Goal: Task Accomplishment & Management: Manage account settings

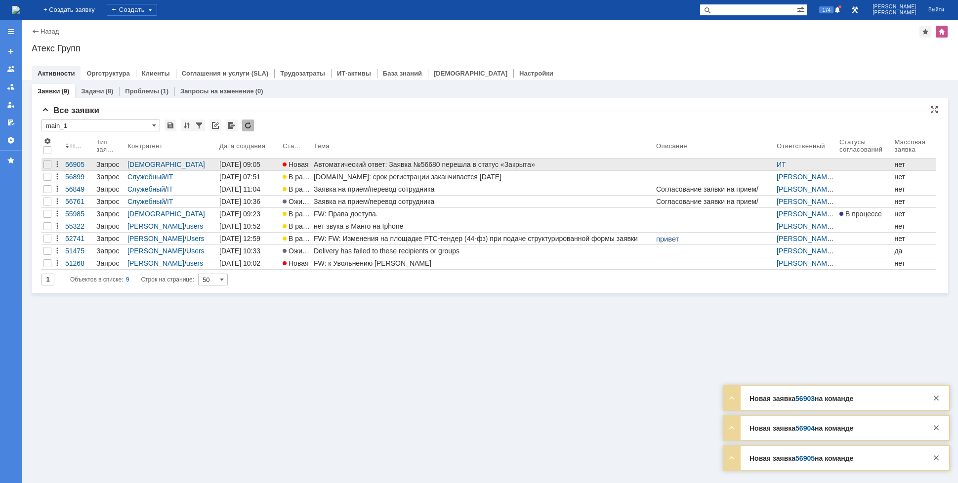
click at [497, 162] on div "Автоматический ответ: Заявка №56680 перешла в статус «Закрыта»" at bounding box center [483, 165] width 338 height 8
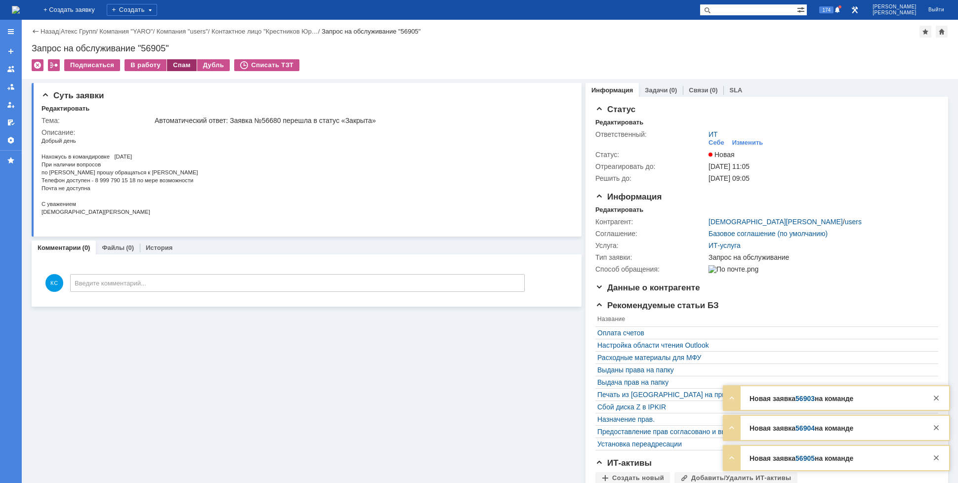
click at [177, 68] on div "Спам" at bounding box center [182, 65] width 30 height 12
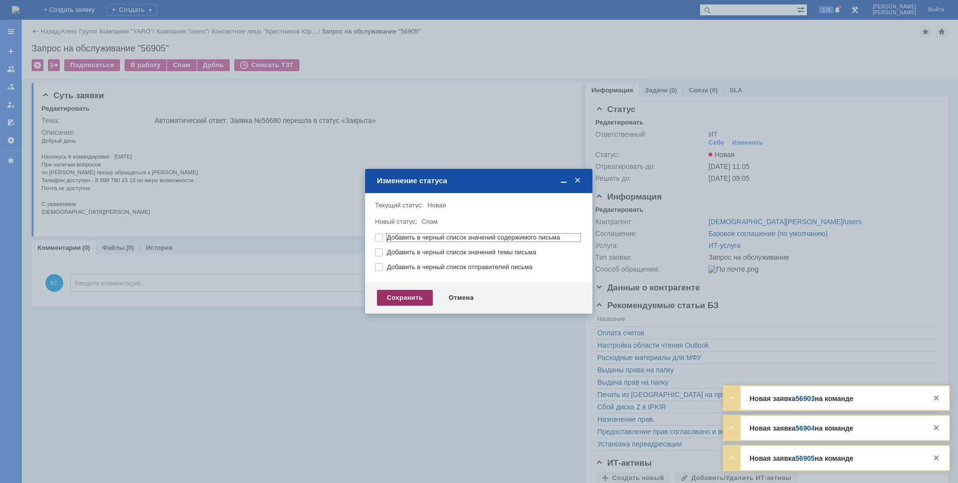
click at [417, 299] on div "Сохранить" at bounding box center [405, 298] width 56 height 16
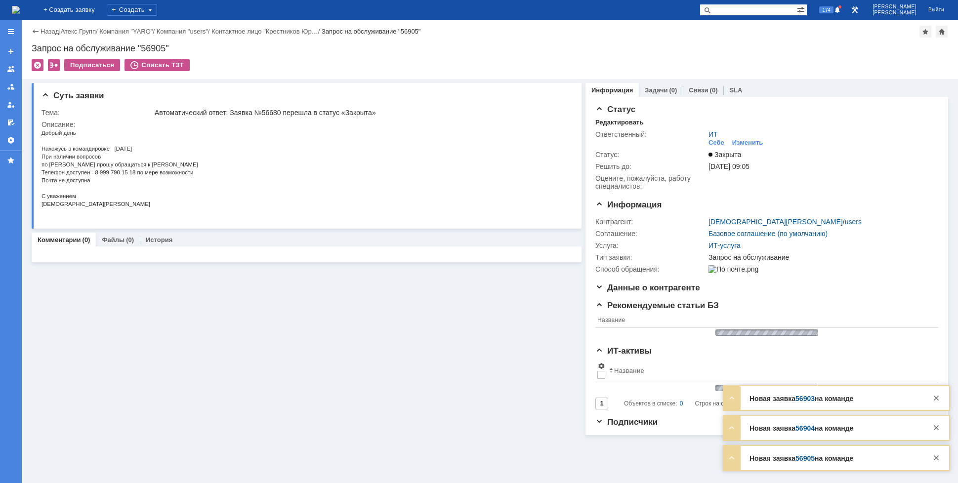
click at [20, 8] on img at bounding box center [16, 10] width 8 height 8
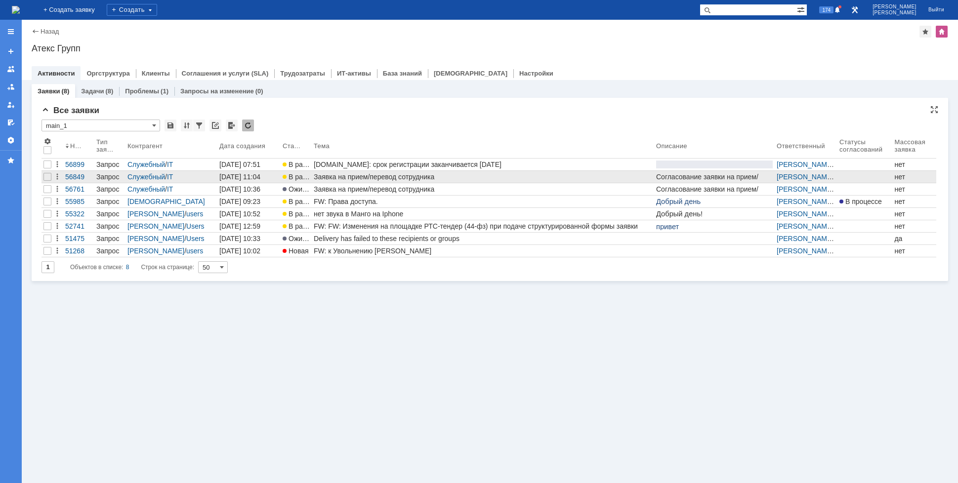
click at [354, 180] on div "Заявка на прием/перевод сотрудника" at bounding box center [483, 177] width 338 height 8
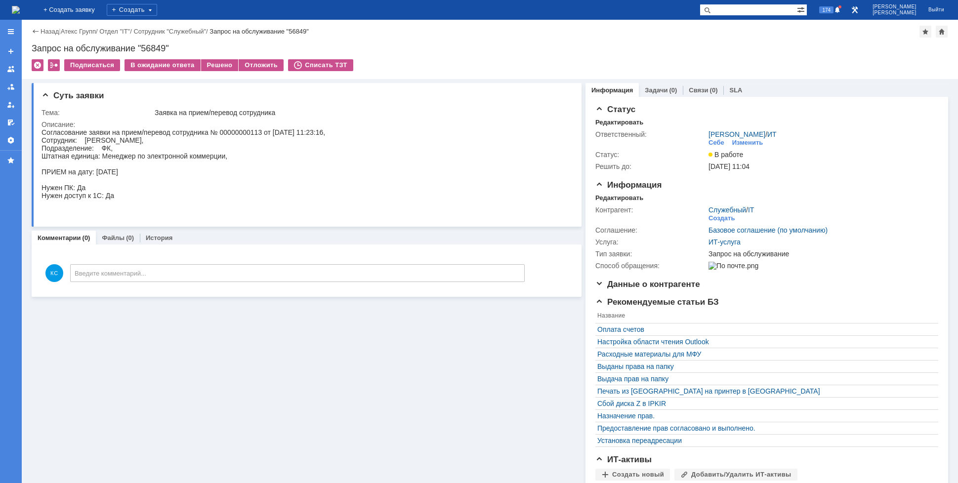
click at [20, 8] on img at bounding box center [16, 10] width 8 height 8
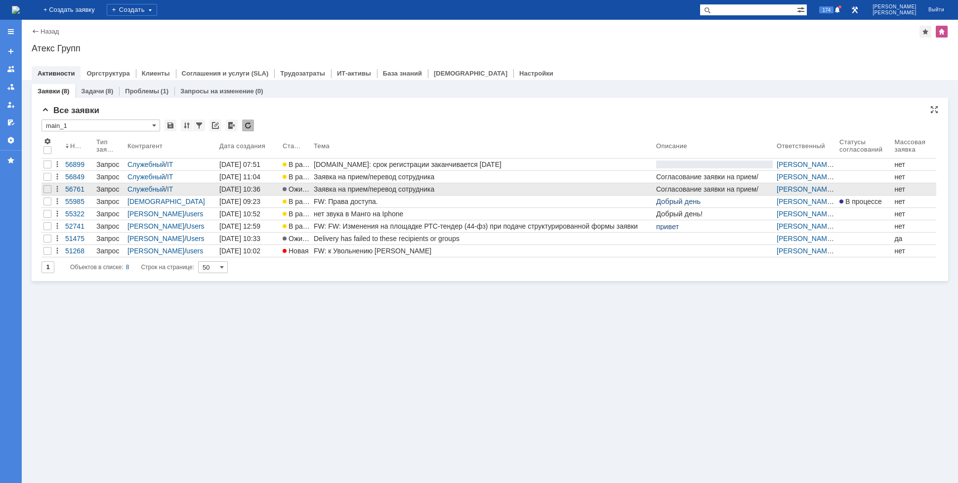
click at [368, 189] on div "Заявка на прием/перевод сотрудника" at bounding box center [483, 189] width 338 height 8
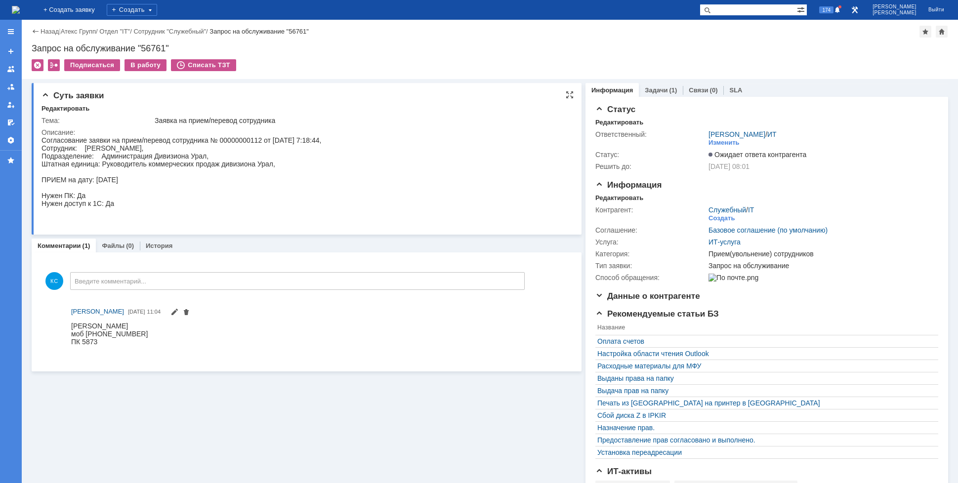
drag, startPoint x: 118, startPoint y: 145, endPoint x: 164, endPoint y: 146, distance: 46.4
click at [164, 146] on div "Согласование заявки на прием/перевод сотрудника № 00000000112 от [DATE] 7:18:44…" at bounding box center [181, 179] width 280 height 87
click at [159, 161] on div "Согласование заявки на прием/перевод сотрудника № 00000000112 от [DATE] 7:18:44…" at bounding box center [181, 179] width 280 height 87
click at [650, 92] on link "Задачи" at bounding box center [656, 89] width 23 height 7
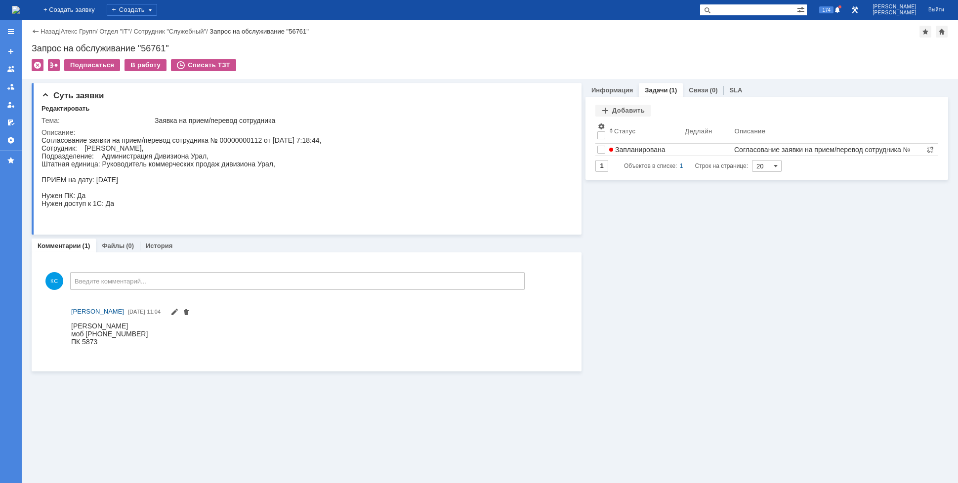
click at [20, 7] on img at bounding box center [16, 10] width 8 height 8
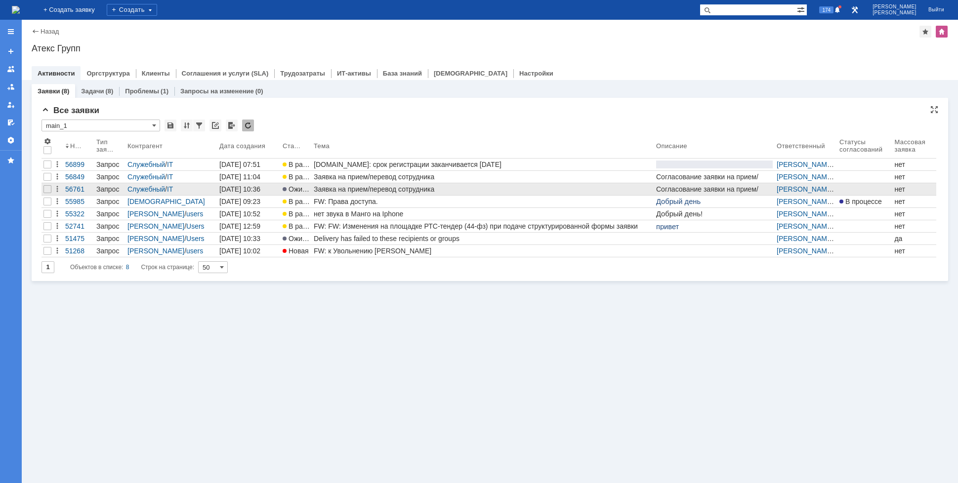
click at [365, 193] on div "Заявка на прием/перевод сотрудника" at bounding box center [483, 189] width 338 height 8
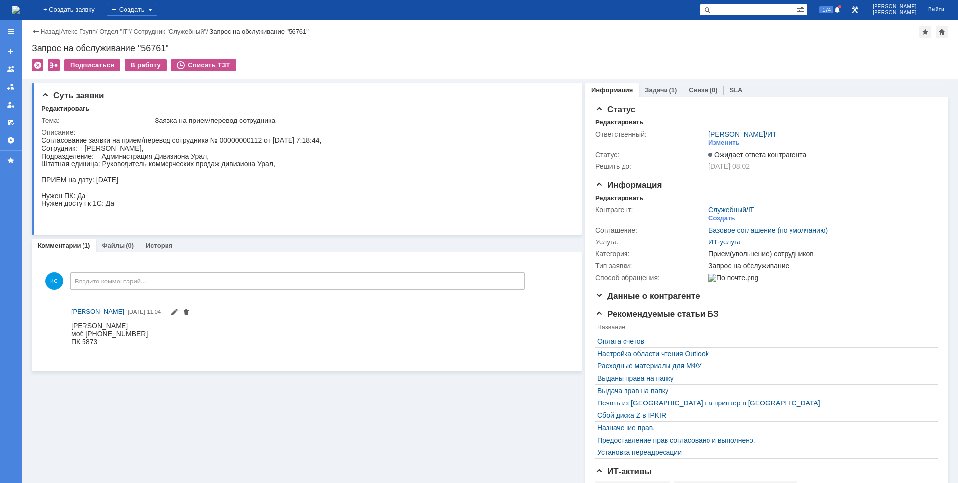
click at [20, 13] on img at bounding box center [16, 10] width 8 height 8
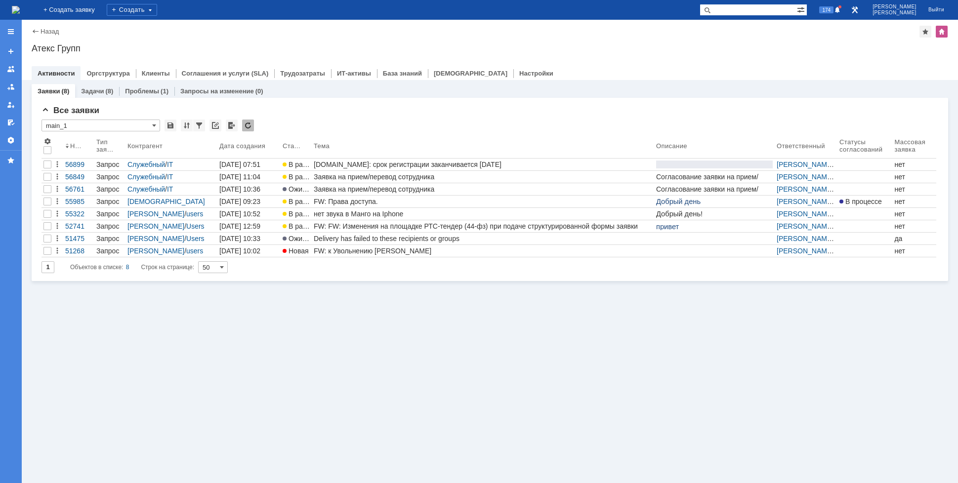
click at [298, 363] on div "Заявки (8) Задачи (8) Проблемы (1) Запросы на изменение (0) Все заявки * main_1…" at bounding box center [490, 281] width 936 height 403
drag, startPoint x: 356, startPoint y: 362, endPoint x: 357, endPoint y: 346, distance: 15.3
click at [356, 362] on div "Заявки (8) Задачи (8) Проблемы (1) Запросы на изменение (0) Все заявки * main_1…" at bounding box center [490, 281] width 936 height 403
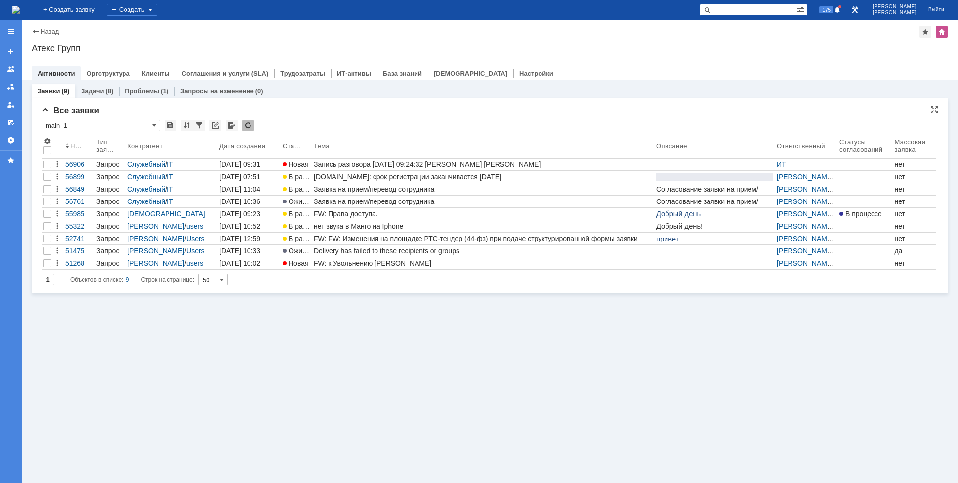
click at [386, 120] on div "* main_1" at bounding box center [489, 126] width 897 height 13
click at [20, 14] on img at bounding box center [16, 10] width 8 height 8
click at [20, 11] on img at bounding box center [16, 10] width 8 height 8
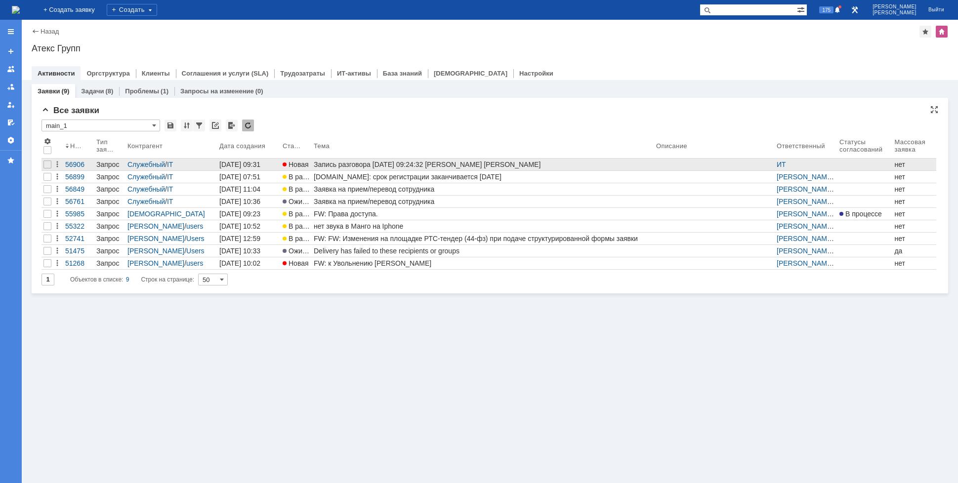
click at [418, 163] on div "Запись разговора [DATE] 09:24:32 [PERSON_NAME] [PERSON_NAME]" at bounding box center [483, 165] width 338 height 8
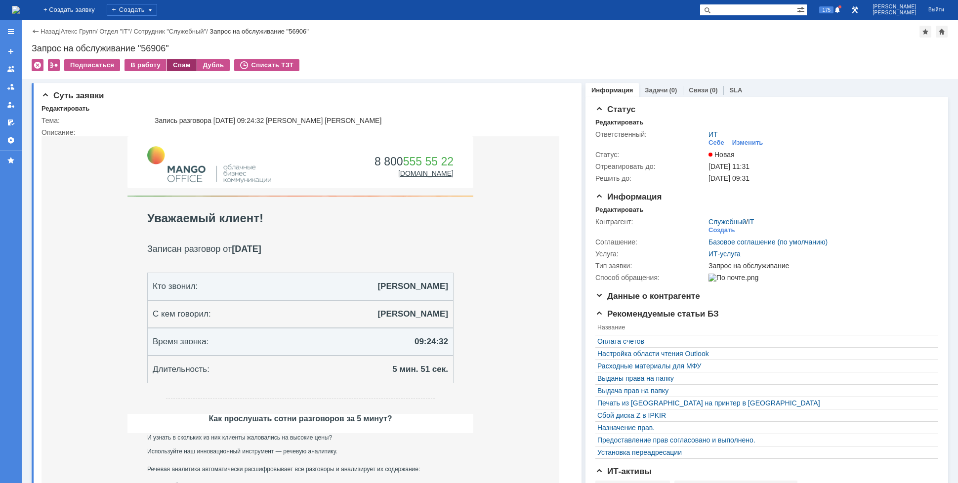
click at [176, 65] on div "Спам" at bounding box center [182, 65] width 30 height 12
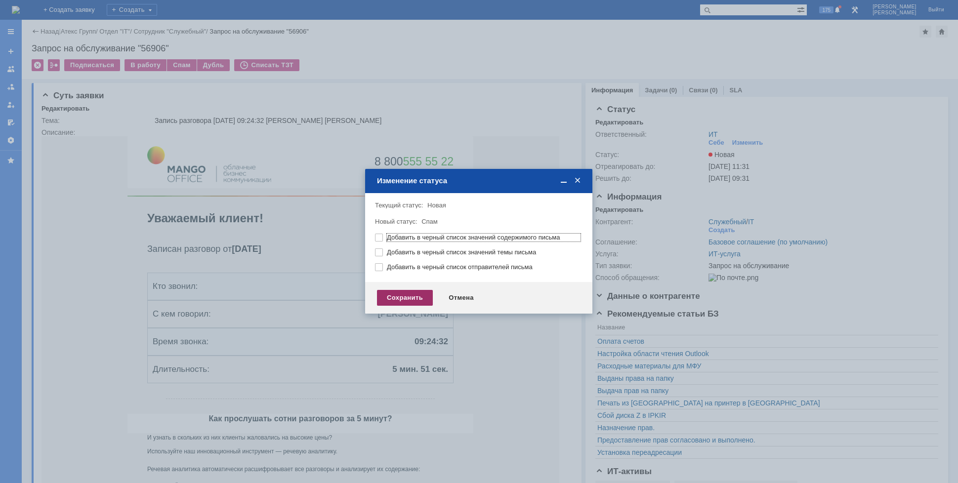
click at [383, 303] on div "Сохранить" at bounding box center [405, 298] width 56 height 16
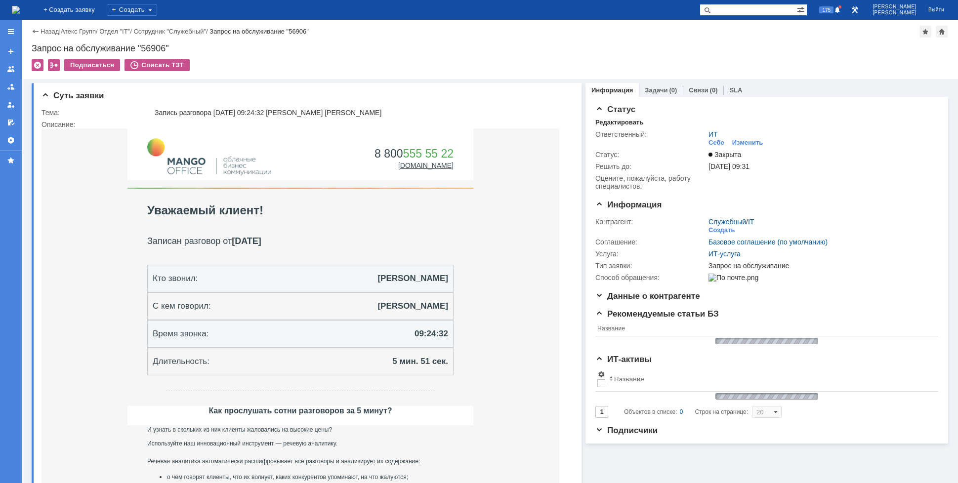
click at [20, 12] on img at bounding box center [16, 10] width 8 height 8
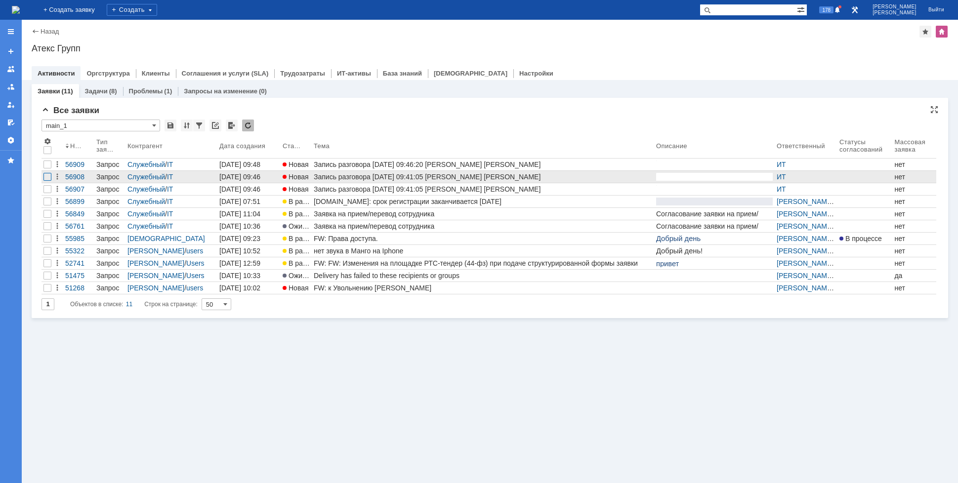
click at [49, 175] on div at bounding box center [47, 177] width 8 height 8
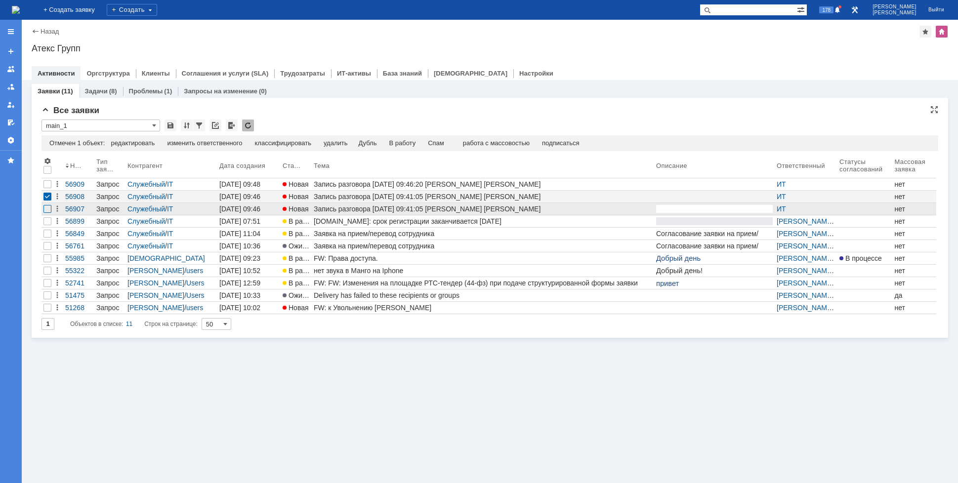
click at [48, 188] on div at bounding box center [47, 184] width 8 height 8
click at [417, 144] on div "Спам" at bounding box center [416, 143] width 16 height 8
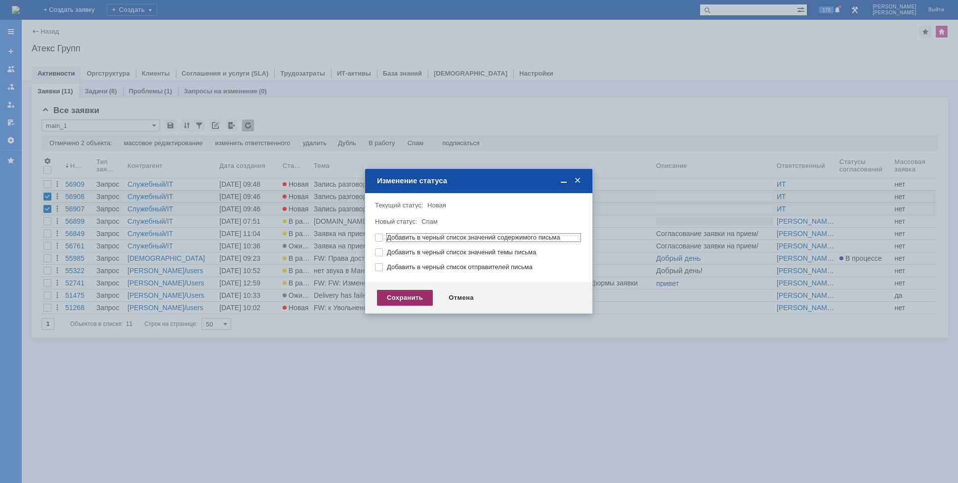
click at [409, 297] on div "Сохранить" at bounding box center [405, 298] width 56 height 16
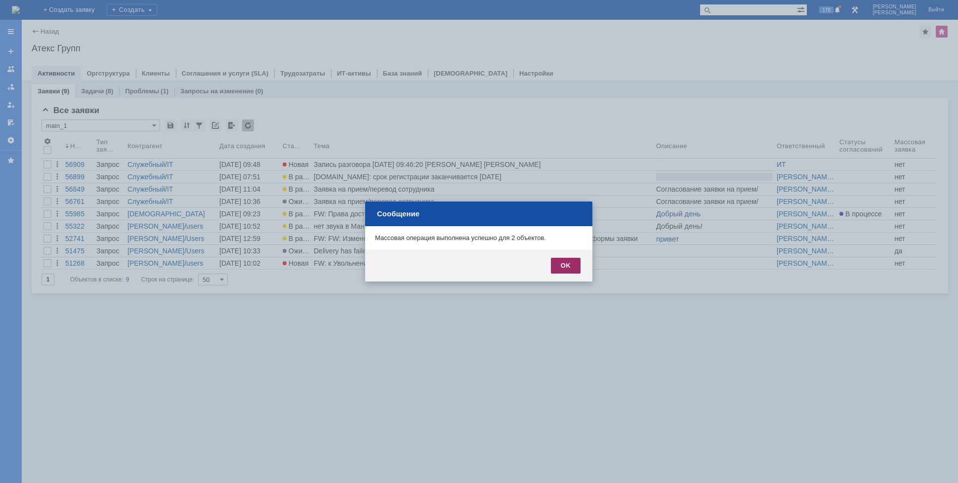
click at [573, 268] on div "OK" at bounding box center [566, 266] width 30 height 16
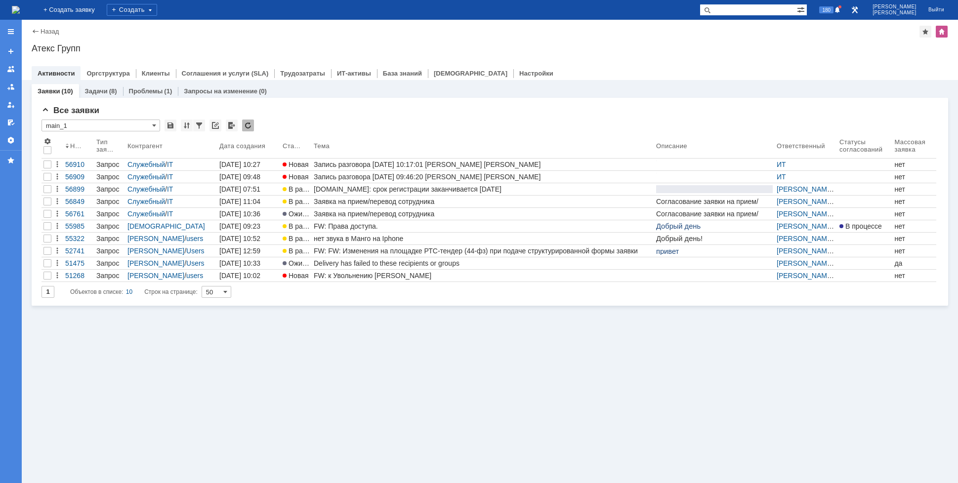
click at [20, 11] on img at bounding box center [16, 10] width 8 height 8
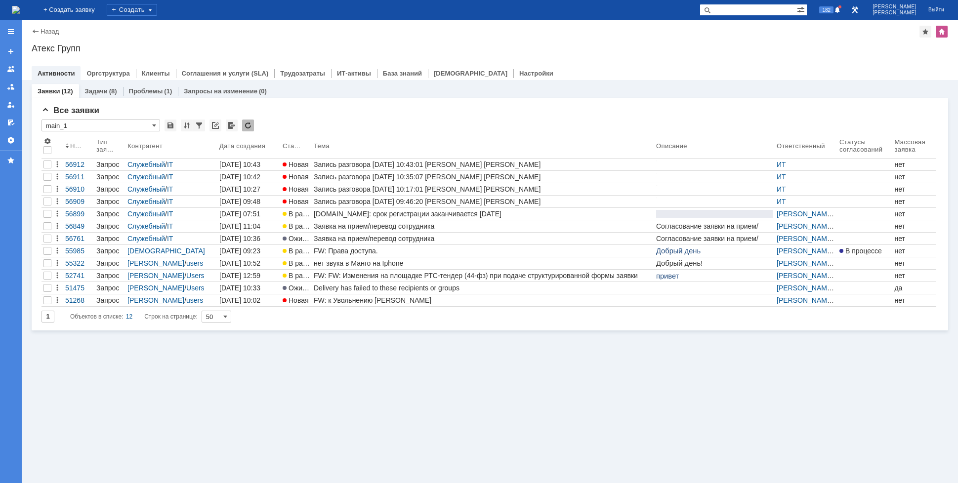
click at [20, 11] on img at bounding box center [16, 10] width 8 height 8
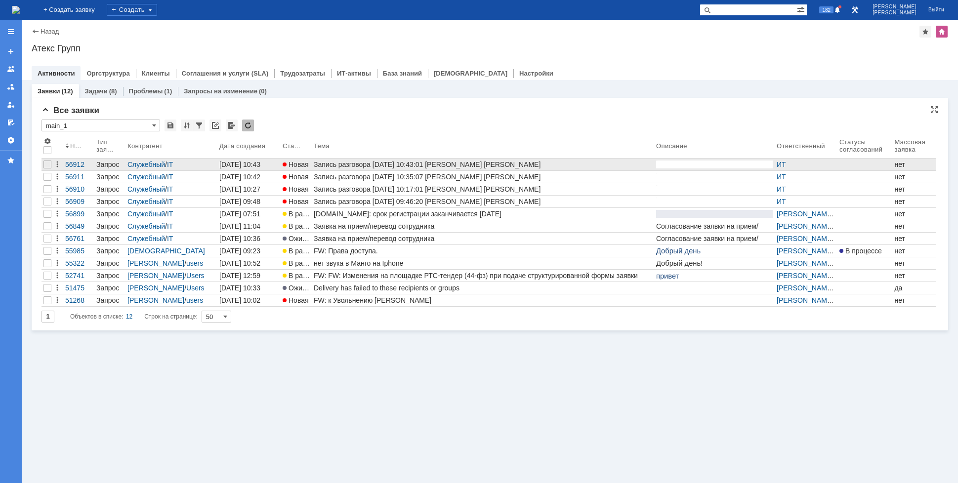
click at [360, 162] on div "Запись разговора [DATE] 10:43:01 [PERSON_NAME] [PERSON_NAME]" at bounding box center [483, 165] width 338 height 8
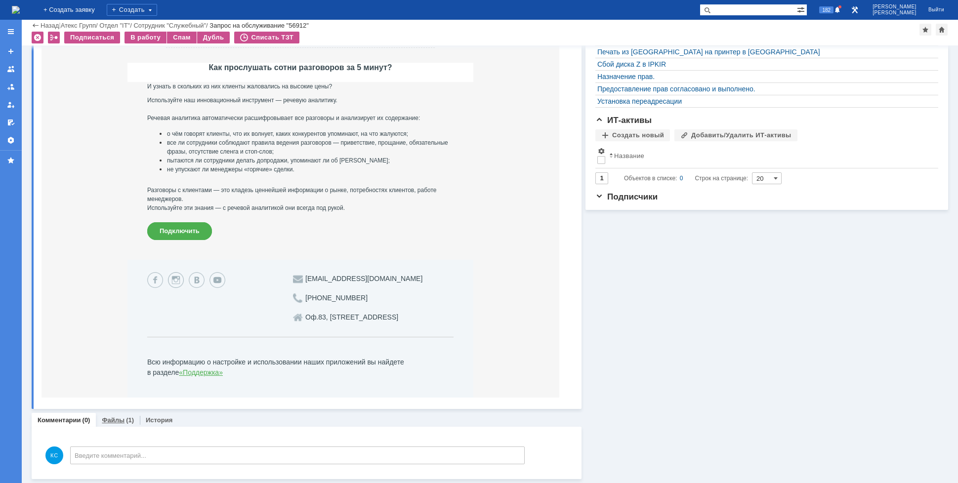
click at [131, 413] on div "Файлы (1)" at bounding box center [118, 420] width 44 height 14
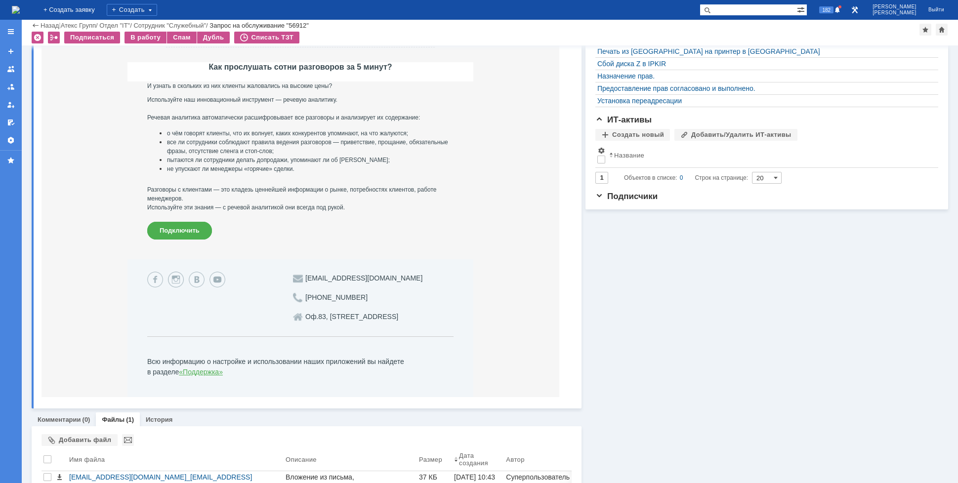
scroll to position [347, 0]
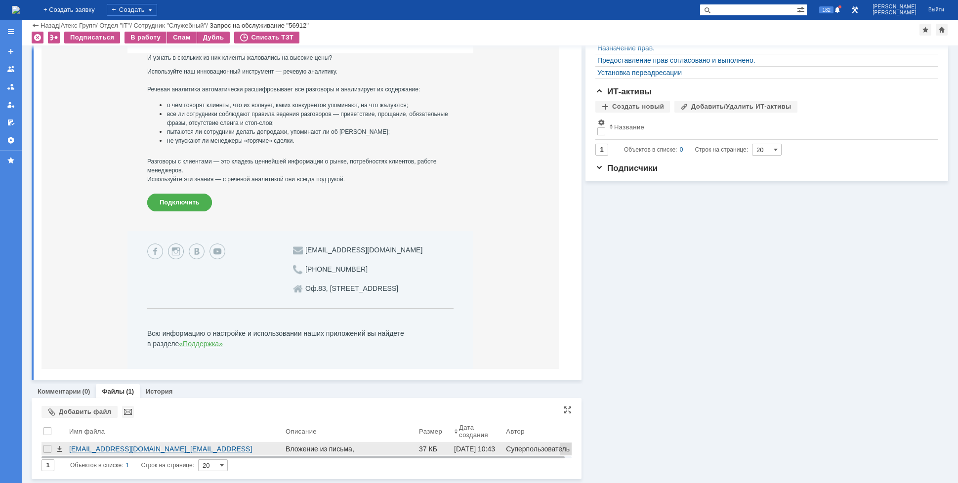
click at [132, 450] on div "[EMAIL_ADDRESS][DOMAIN_NAME]_[EMAIL_ADDRESS][DOMAIN_NAME][DOMAIN_NAME]__[DATE]_…" at bounding box center [175, 449] width 212 height 8
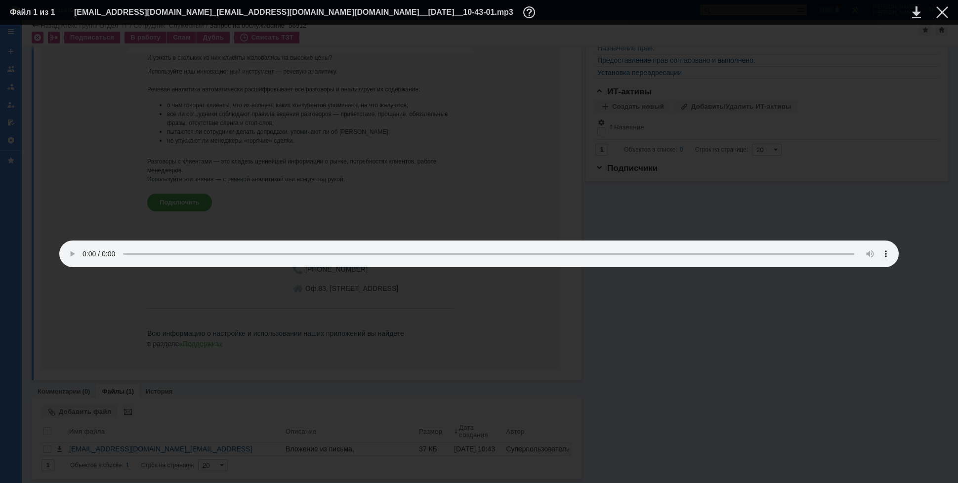
click at [168, 49] on div at bounding box center [479, 254] width 938 height 439
click at [946, 16] on div at bounding box center [942, 12] width 12 height 12
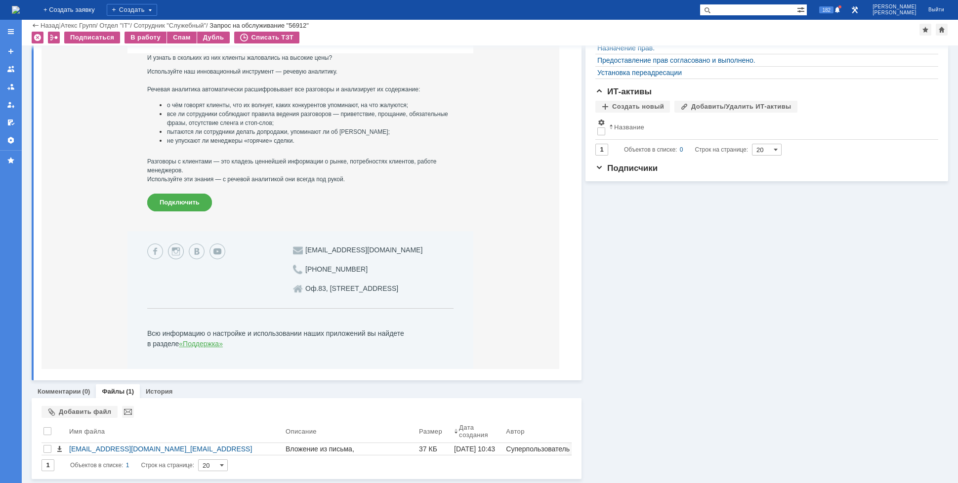
click at [20, 1] on div "На домашнюю" at bounding box center [16, 10] width 8 height 20
click at [20, 6] on img at bounding box center [16, 10] width 8 height 8
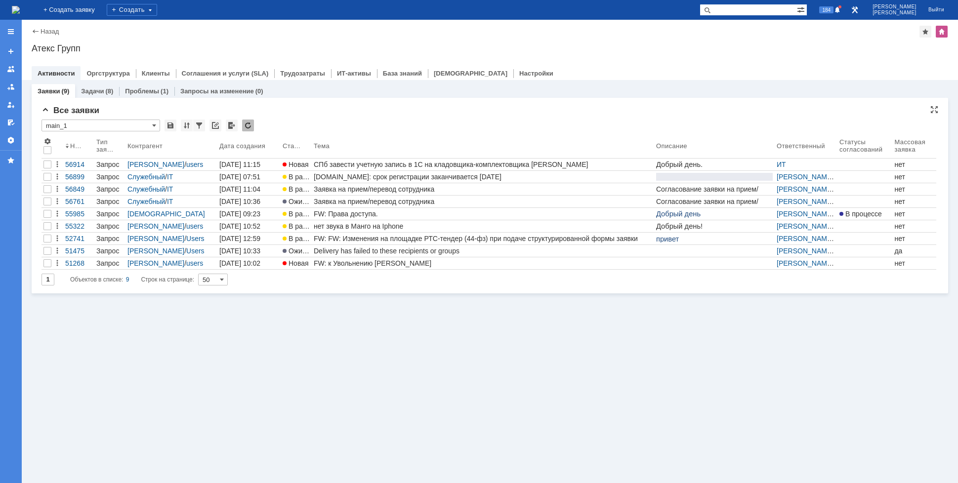
click at [625, 114] on div "Все заявки" at bounding box center [489, 111] width 897 height 10
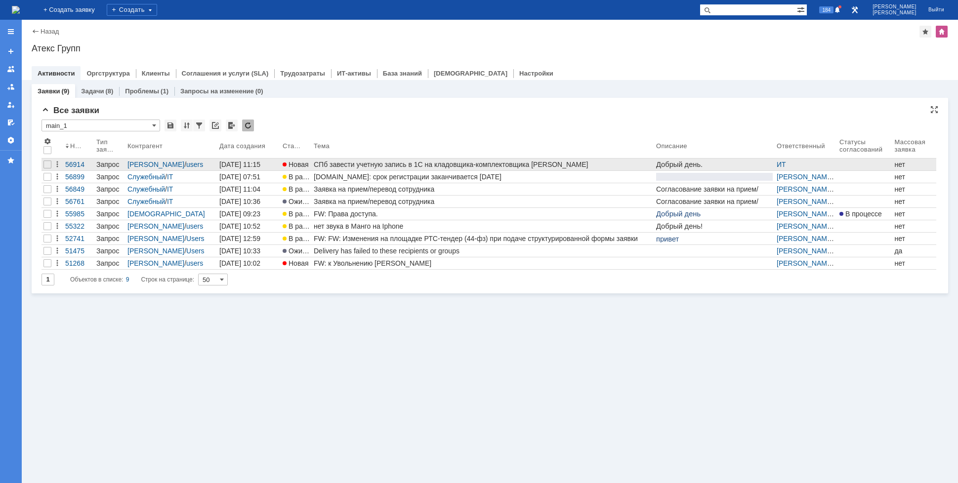
click at [464, 163] on div "СПб завести учетную запись в 1С на кладовщика-комплектовщика [PERSON_NAME] [PER…" at bounding box center [483, 165] width 338 height 8
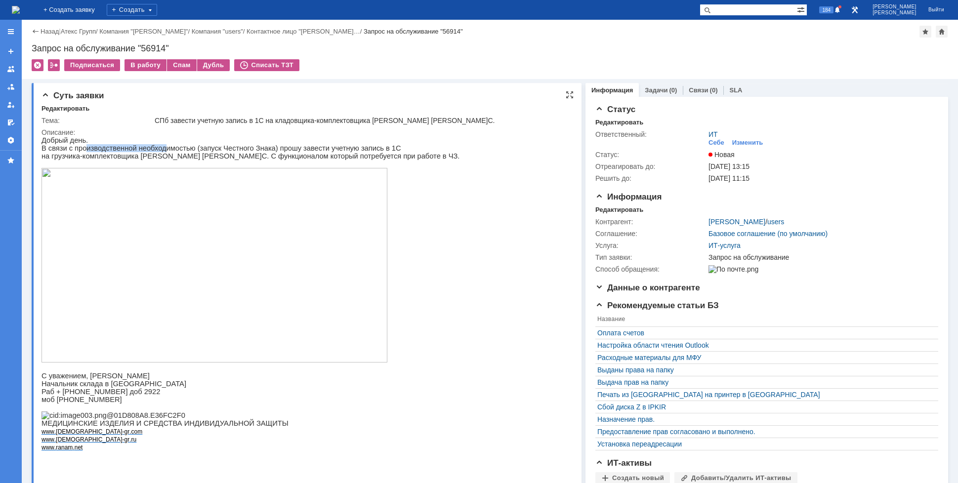
drag, startPoint x: 82, startPoint y: 146, endPoint x: 176, endPoint y: 148, distance: 93.9
click at [159, 148] on p "В связи с производственной необходимостью (запуск Честного Знака) прошу завести…" at bounding box center [250, 148] width 418 height 8
drag, startPoint x: 209, startPoint y: 154, endPoint x: 255, endPoint y: 150, distance: 45.6
click at [240, 152] on p "В связи с производственной необходимостью (запуск Честного Знака) прошу завести…" at bounding box center [250, 148] width 418 height 8
click at [260, 150] on p "В связи с производственной необходимостью (запуск Честного Знака) прошу завести…" at bounding box center [250, 148] width 418 height 8
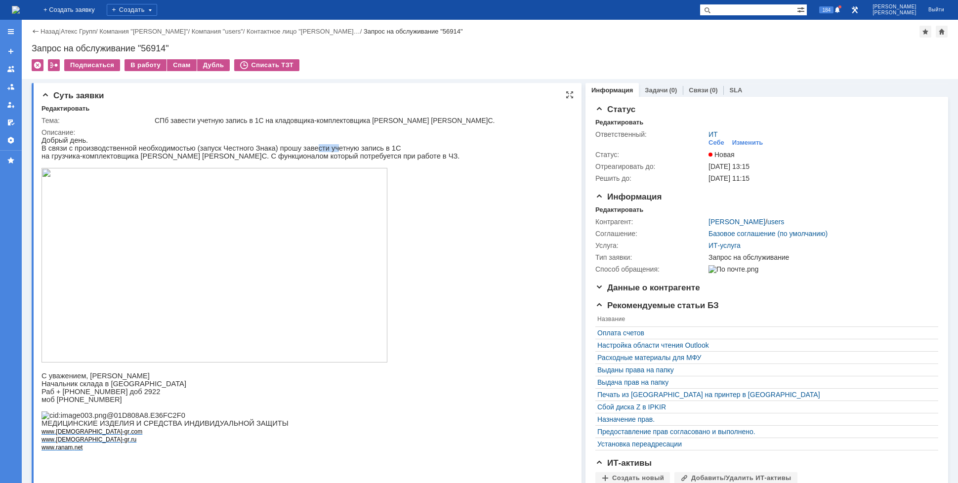
click at [312, 152] on p "В связи с производственной необходимостью (запуск Честного Знака) прошу завести…" at bounding box center [250, 148] width 418 height 8
click at [149, 160] on p "на грузчика-комплектовщика [PERSON_NAME] [PERSON_NAME] C . С функционалом котор…" at bounding box center [250, 156] width 418 height 8
click at [202, 160] on p "на грузчика-комплектовщика [PERSON_NAME] [PERSON_NAME] C . С функционалом котор…" at bounding box center [250, 156] width 418 height 8
drag, startPoint x: 237, startPoint y: 159, endPoint x: 260, endPoint y: 159, distance: 23.2
click at [253, 159] on p "на грузчика-комплектовщика [PERSON_NAME] [PERSON_NAME] C . С функционалом котор…" at bounding box center [250, 156] width 418 height 8
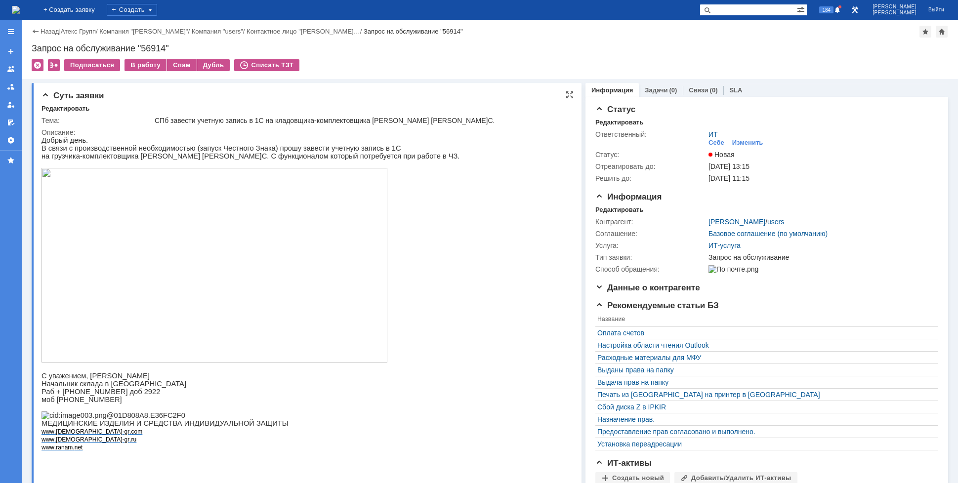
click at [264, 159] on p "на грузчика-комплектовщика [PERSON_NAME] [PERSON_NAME] C . С функционалом котор…" at bounding box center [250, 156] width 418 height 8
click at [279, 156] on p "на грузчика-комплектовщика [PERSON_NAME] [PERSON_NAME] C . С функционалом котор…" at bounding box center [250, 156] width 418 height 8
click at [20, 14] on img at bounding box center [16, 10] width 8 height 8
